Goal: Information Seeking & Learning: Learn about a topic

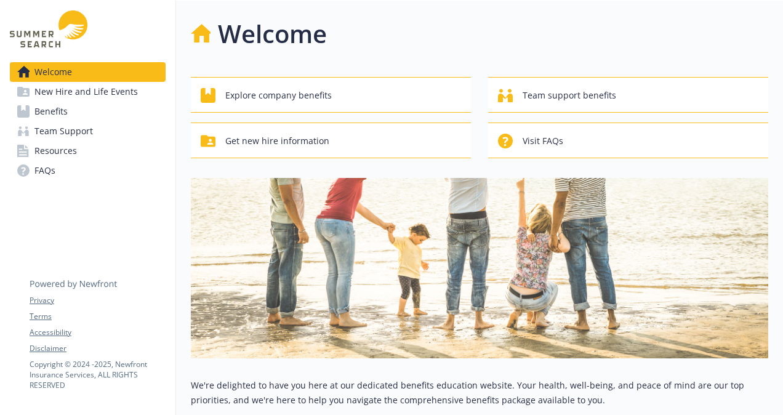
click at [76, 111] on link "Benefits" at bounding box center [88, 112] width 156 height 20
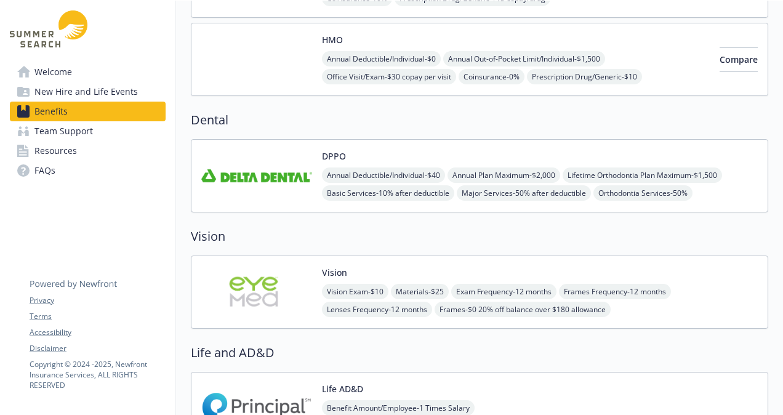
scroll to position [214, 0]
